Goal: Check status: Check status

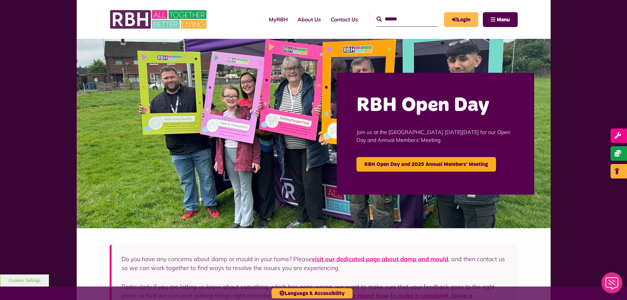
click at [463, 15] on link "Login" at bounding box center [461, 19] width 34 height 15
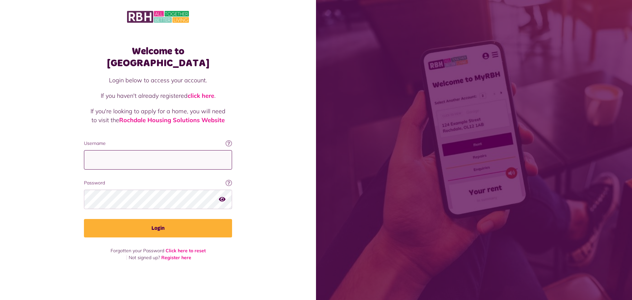
click at [126, 155] on input "Username" at bounding box center [158, 159] width 148 height 19
type input "**********"
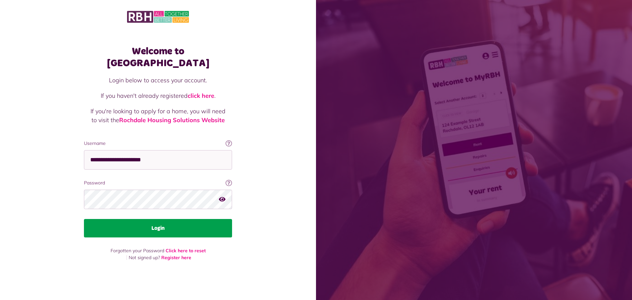
click at [153, 222] on button "Login" at bounding box center [158, 228] width 148 height 18
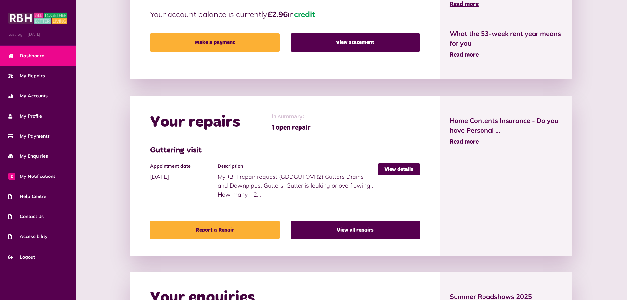
scroll to position [66, 0]
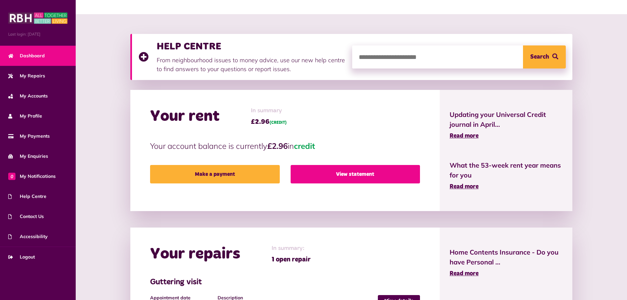
click at [362, 174] on link "View statement" at bounding box center [355, 174] width 129 height 18
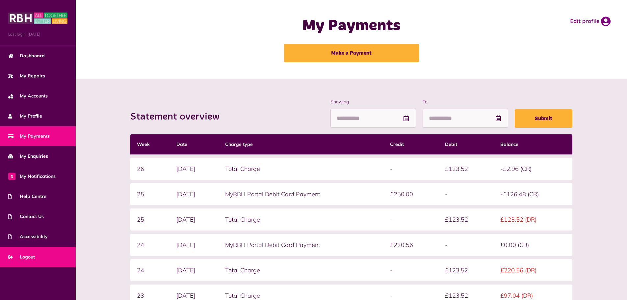
click at [30, 258] on span "Logout" at bounding box center [21, 256] width 27 height 7
